Goal: Check status: Check status

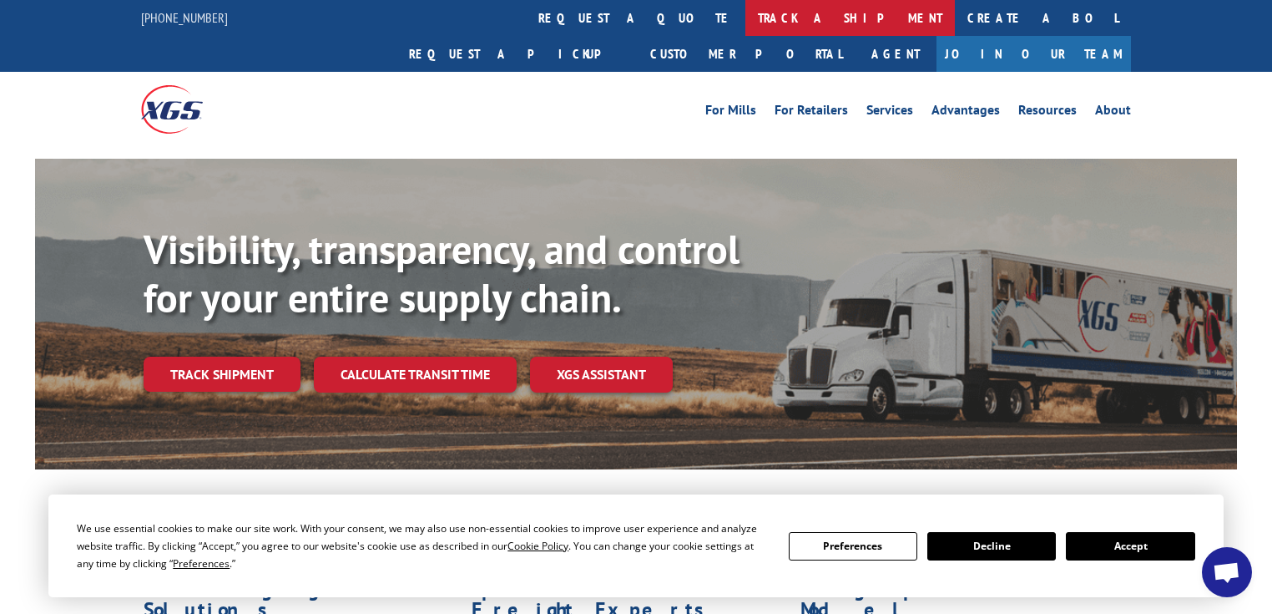
click at [746, 22] on link "track a shipment" at bounding box center [851, 18] width 210 height 36
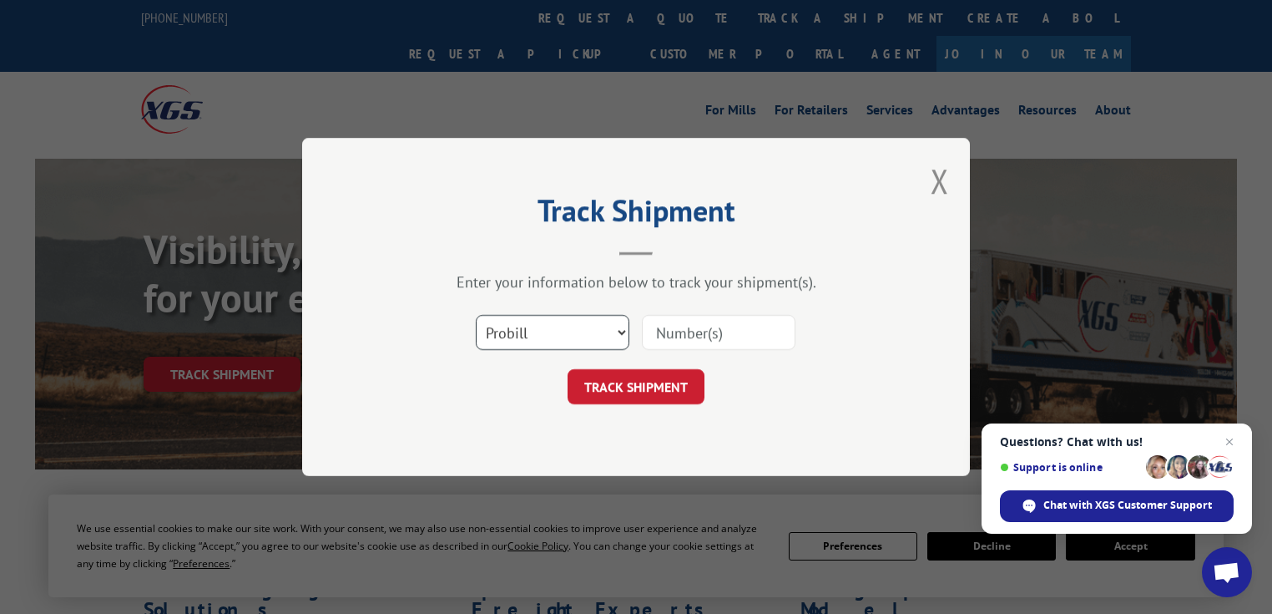
click at [621, 335] on select "Select category... Probill BOL PO" at bounding box center [553, 332] width 154 height 35
select select "bol"
click at [476, 315] on select "Select category... Probill BOL PO" at bounding box center [553, 332] width 154 height 35
click at [708, 333] on input at bounding box center [719, 332] width 154 height 35
type input "3367663"
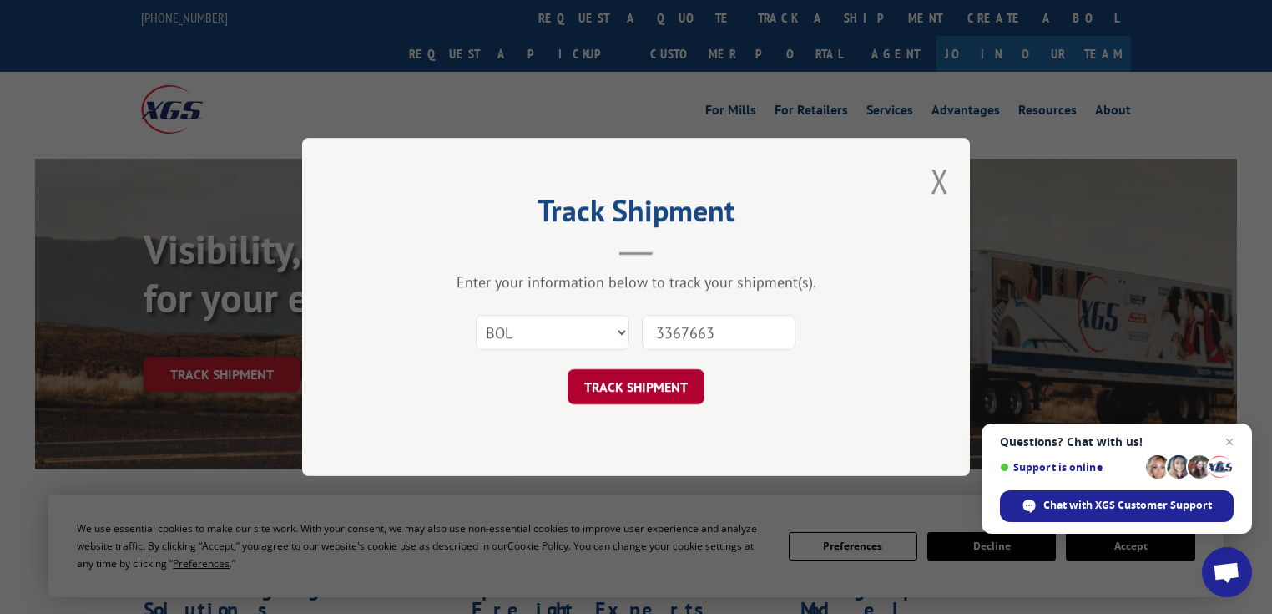
click at [677, 387] on button "TRACK SHIPMENT" at bounding box center [636, 386] width 137 height 35
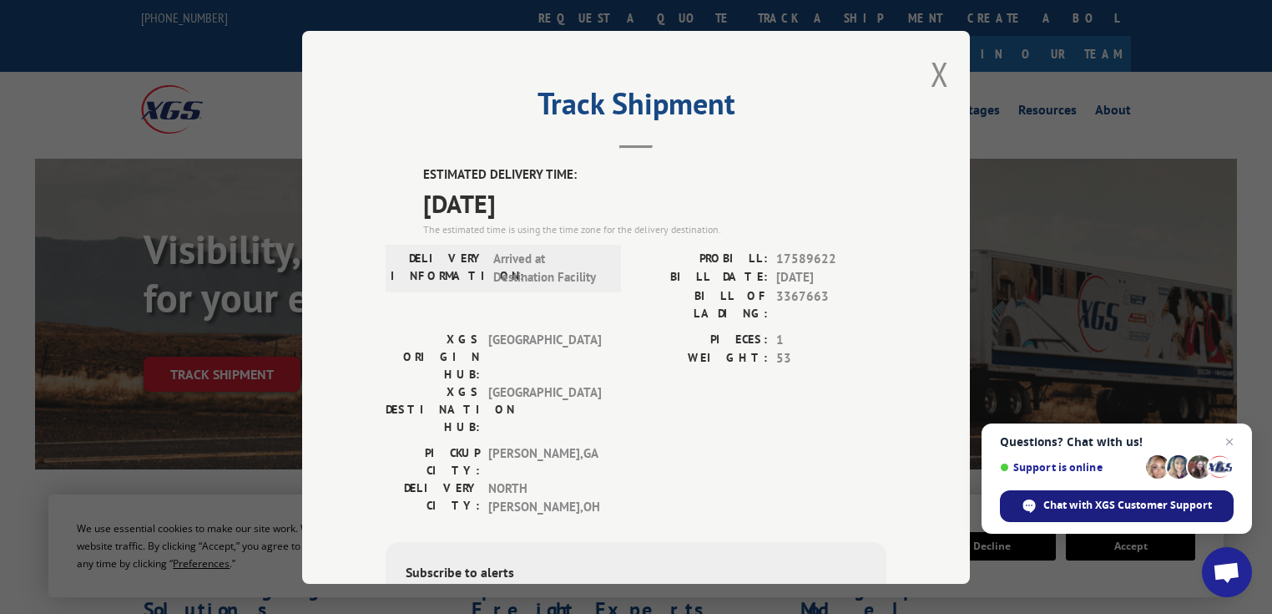
click at [1133, 507] on span "Chat with XGS Customer Support" at bounding box center [1128, 505] width 169 height 15
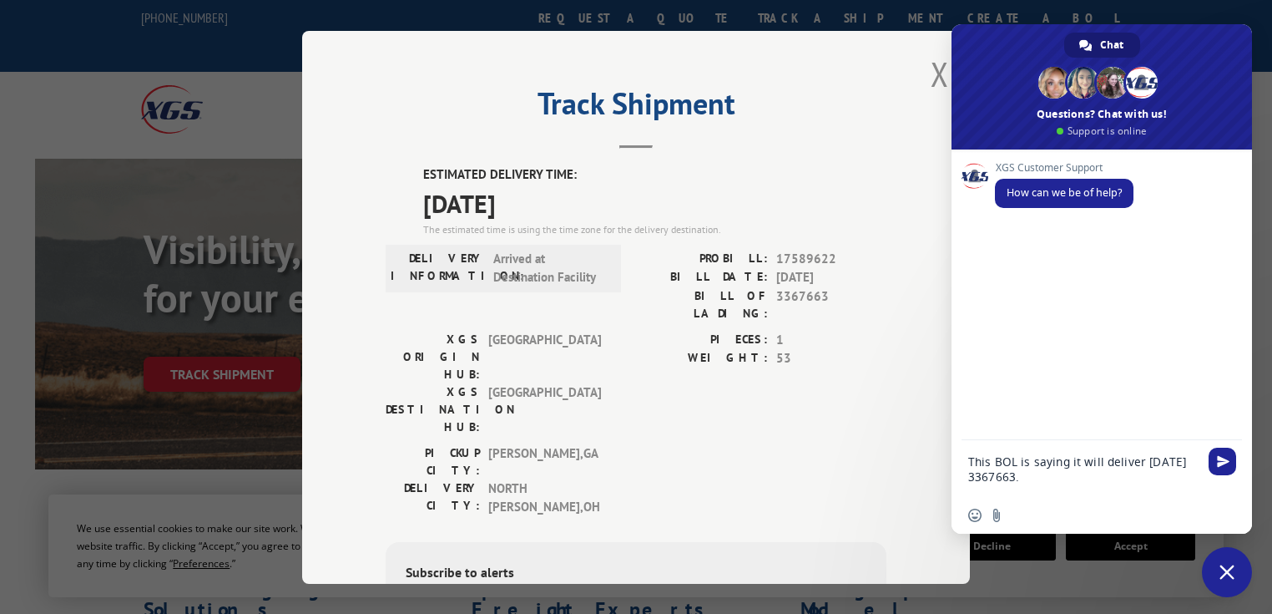
click at [1021, 478] on textarea "This BOL is saying it will deliver [DATE] 3367663." at bounding box center [1086, 468] width 234 height 57
drag, startPoint x: 1021, startPoint y: 478, endPoint x: 969, endPoint y: 474, distance: 52.8
click at [969, 474] on textarea "This BOL is saying it will deliver [DATE] 3367663." at bounding box center [1086, 468] width 234 height 57
click at [1015, 457] on textarea "This BOL is saying it will deliver [DATE] 3367663." at bounding box center [1086, 468] width 234 height 57
drag, startPoint x: 1049, startPoint y: 475, endPoint x: 1007, endPoint y: 473, distance: 41.8
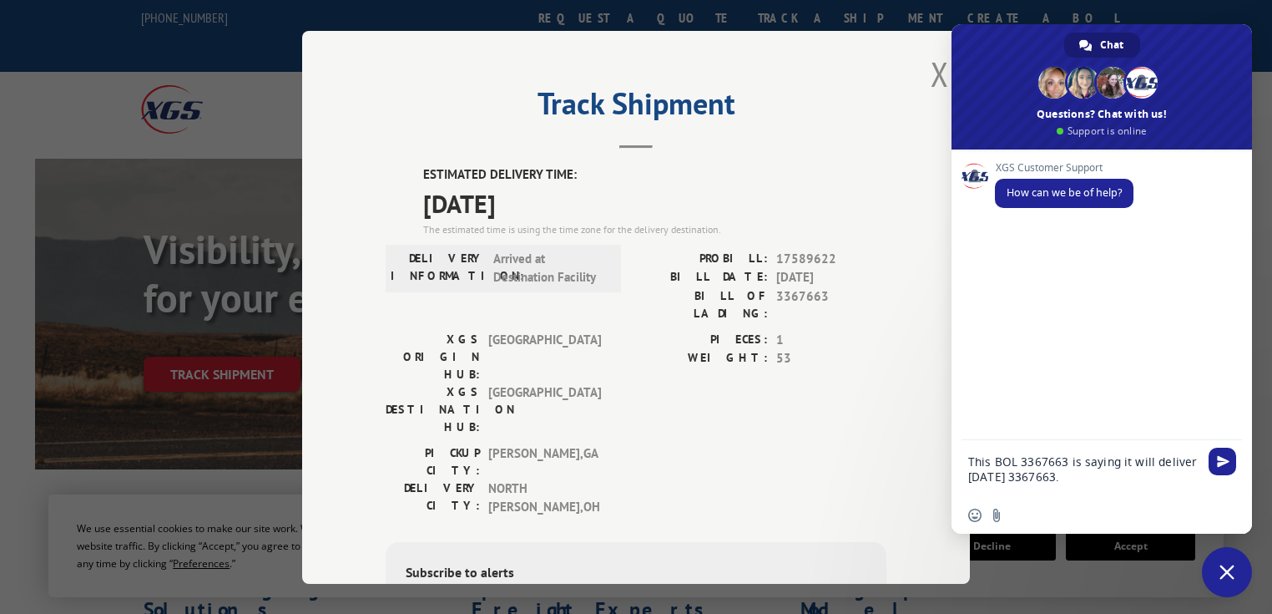
click at [1007, 473] on textarea "This BOL 3367663 is saying it will deliver [DATE] 3367663." at bounding box center [1086, 468] width 234 height 57
click at [1015, 480] on textarea "This BOL 3367663 is saying it will deliver [DATE]." at bounding box center [1086, 468] width 234 height 57
type textarea "This BOL 3367663 is saying it will deliver [DATE]. Should we expect it [DATE]"
click at [1223, 452] on span "Send" at bounding box center [1223, 446] width 13 height 13
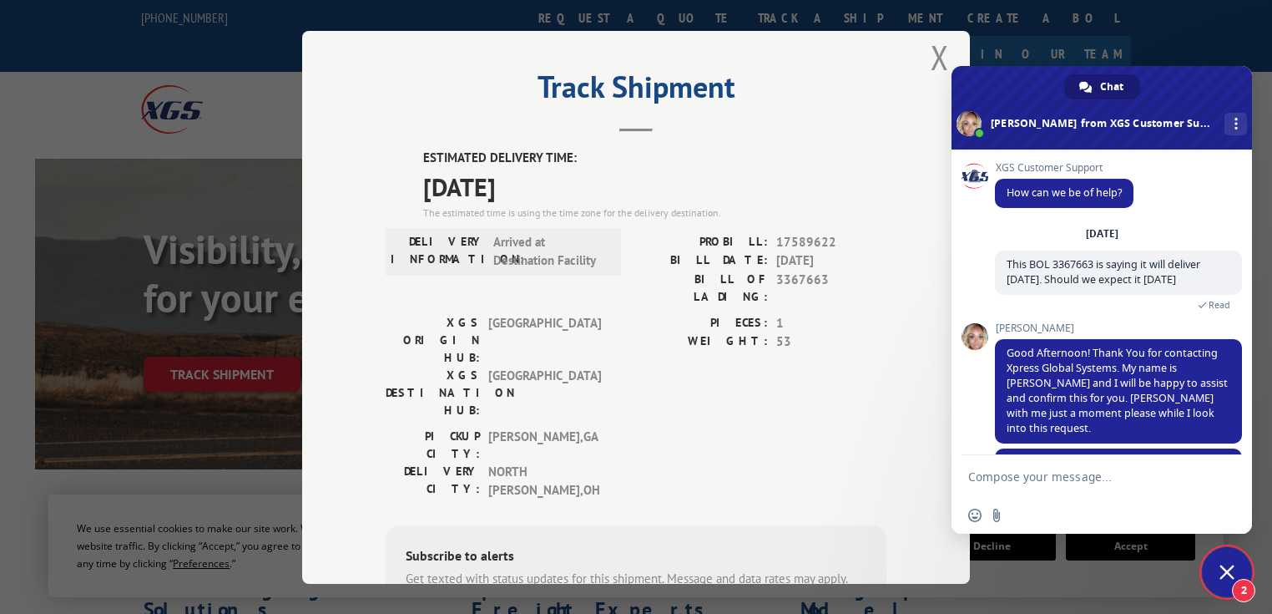
scroll to position [63, 0]
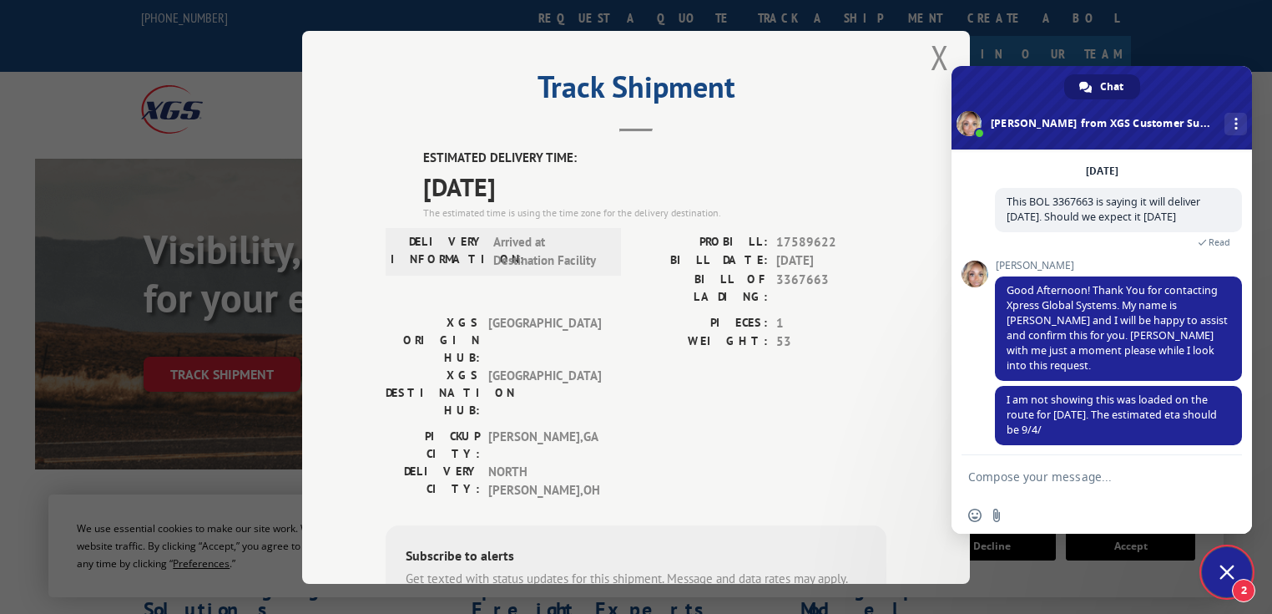
click at [1053, 478] on textarea "Compose your message..." at bounding box center [1086, 476] width 234 height 42
type textarea "Thank you"
click at [1227, 471] on span "Send" at bounding box center [1223, 476] width 13 height 13
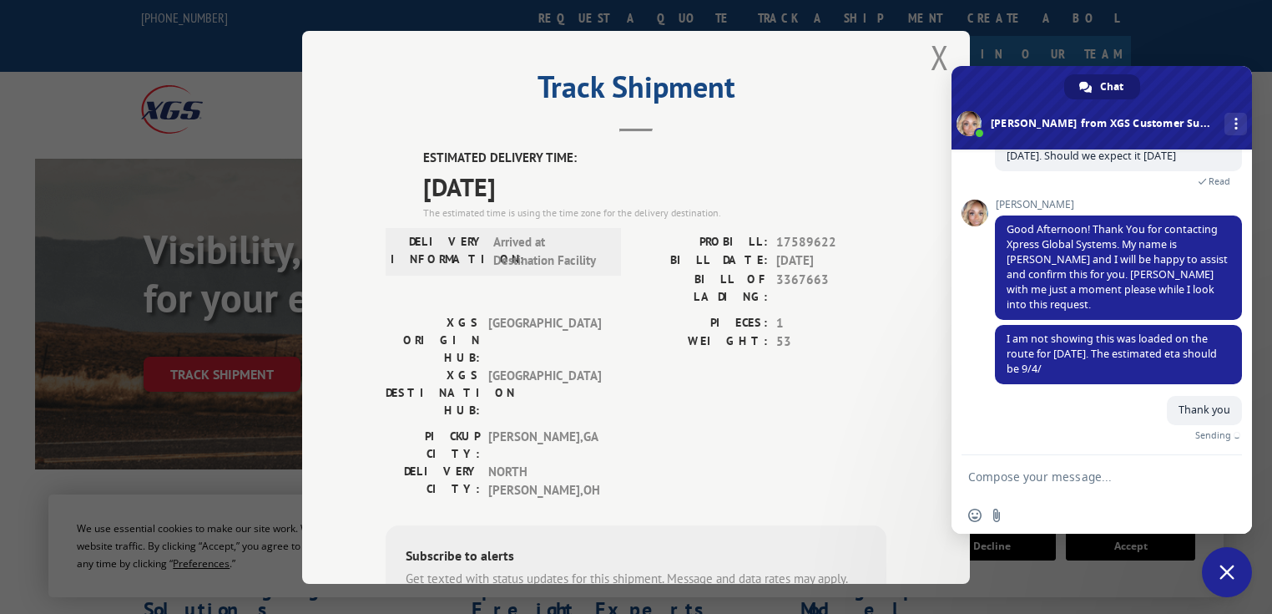
scroll to position [104, 0]
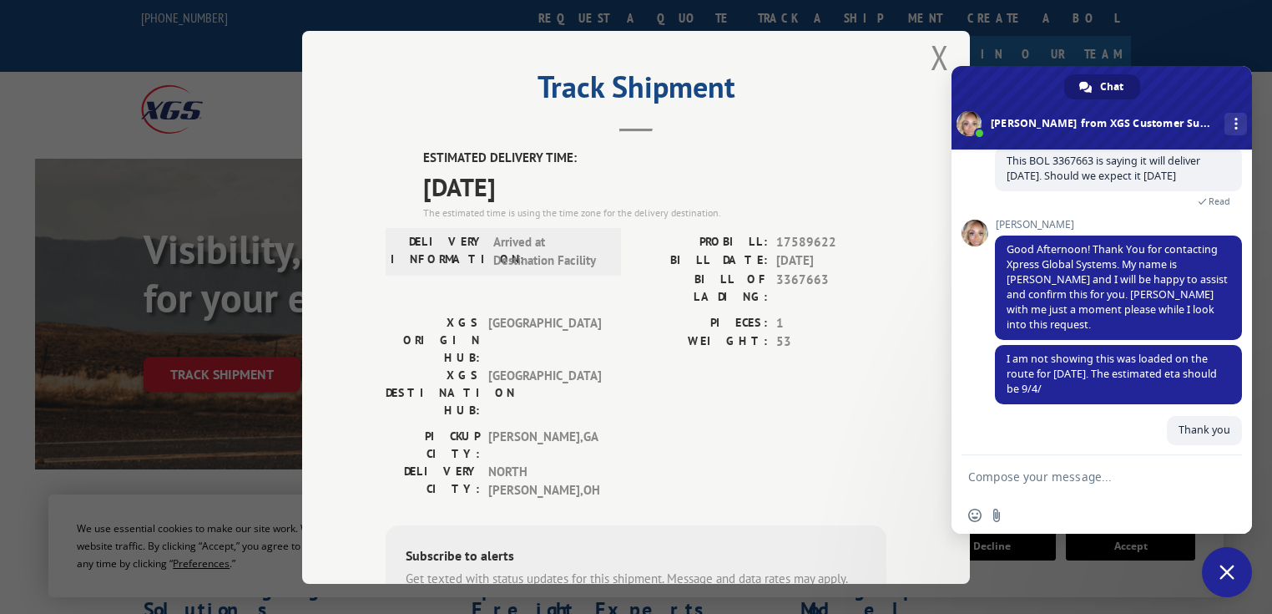
click at [1239, 571] on span "Close chat" at bounding box center [1227, 572] width 50 height 50
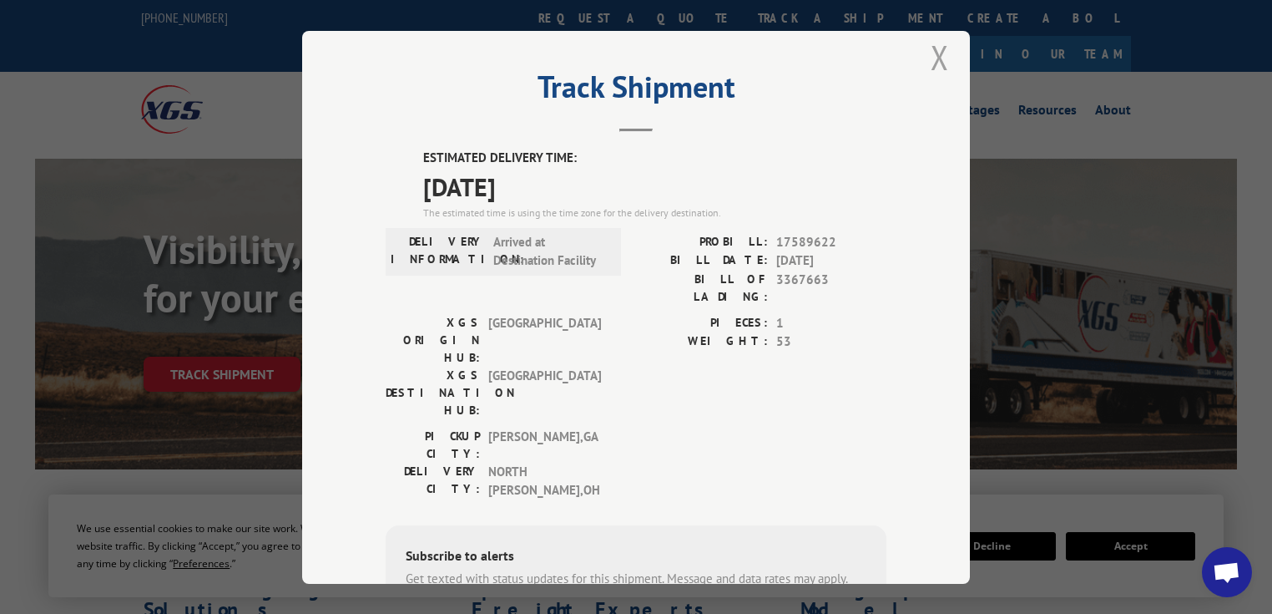
click at [935, 53] on button "Close modal" at bounding box center [940, 57] width 18 height 44
